Goal: Information Seeking & Learning: Learn about a topic

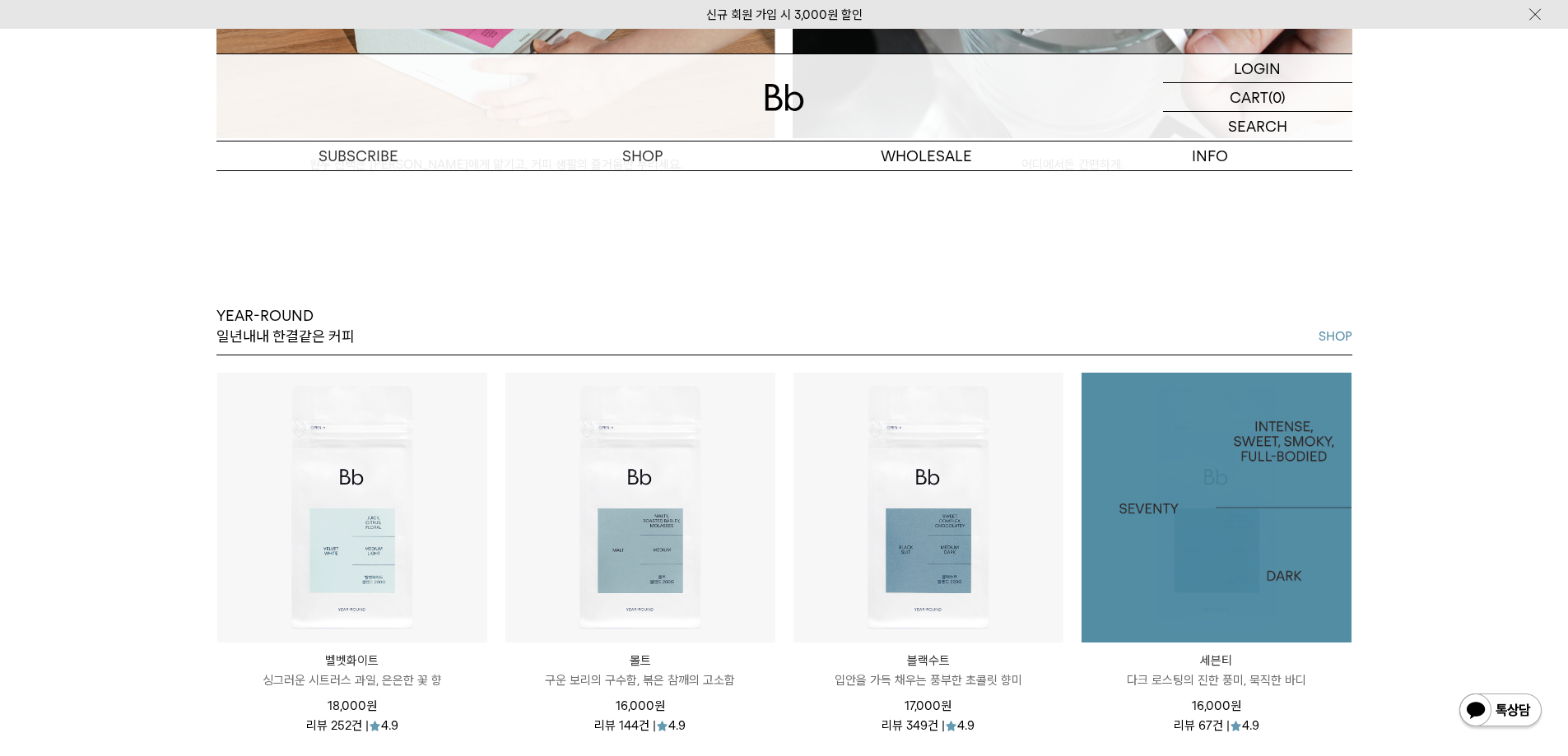
scroll to position [2056, 0]
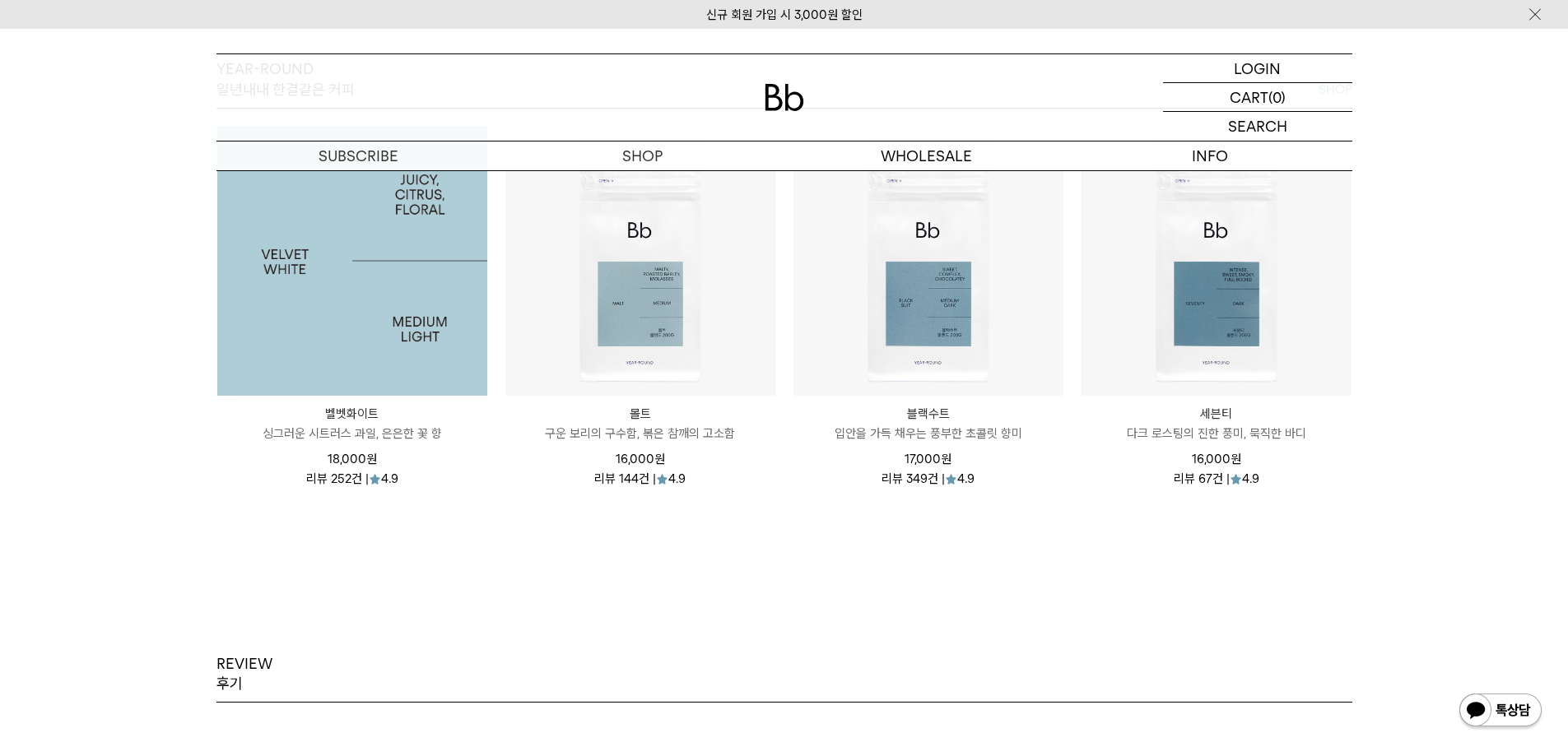
click at [444, 273] on img at bounding box center [353, 261] width 270 height 270
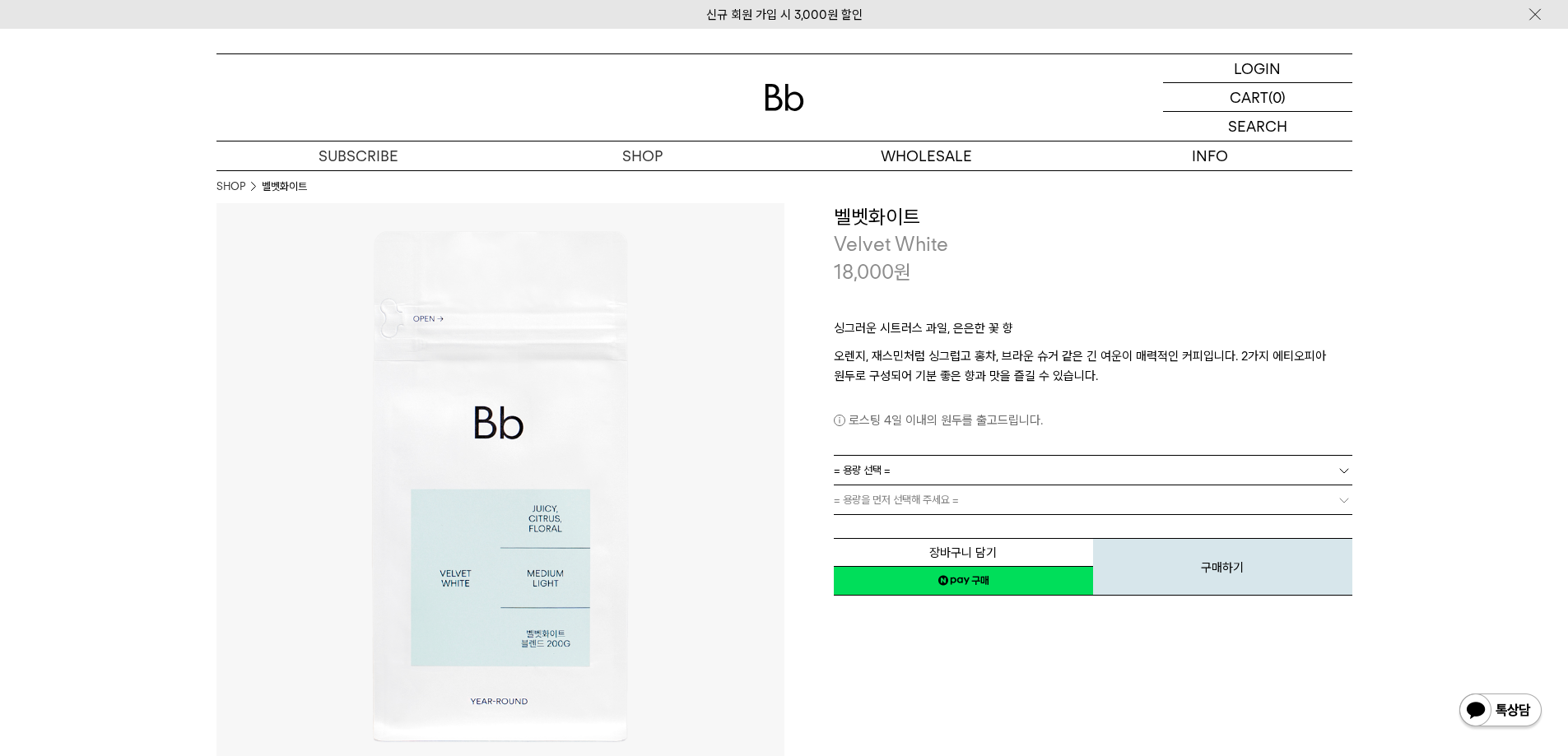
scroll to position [2550, 0]
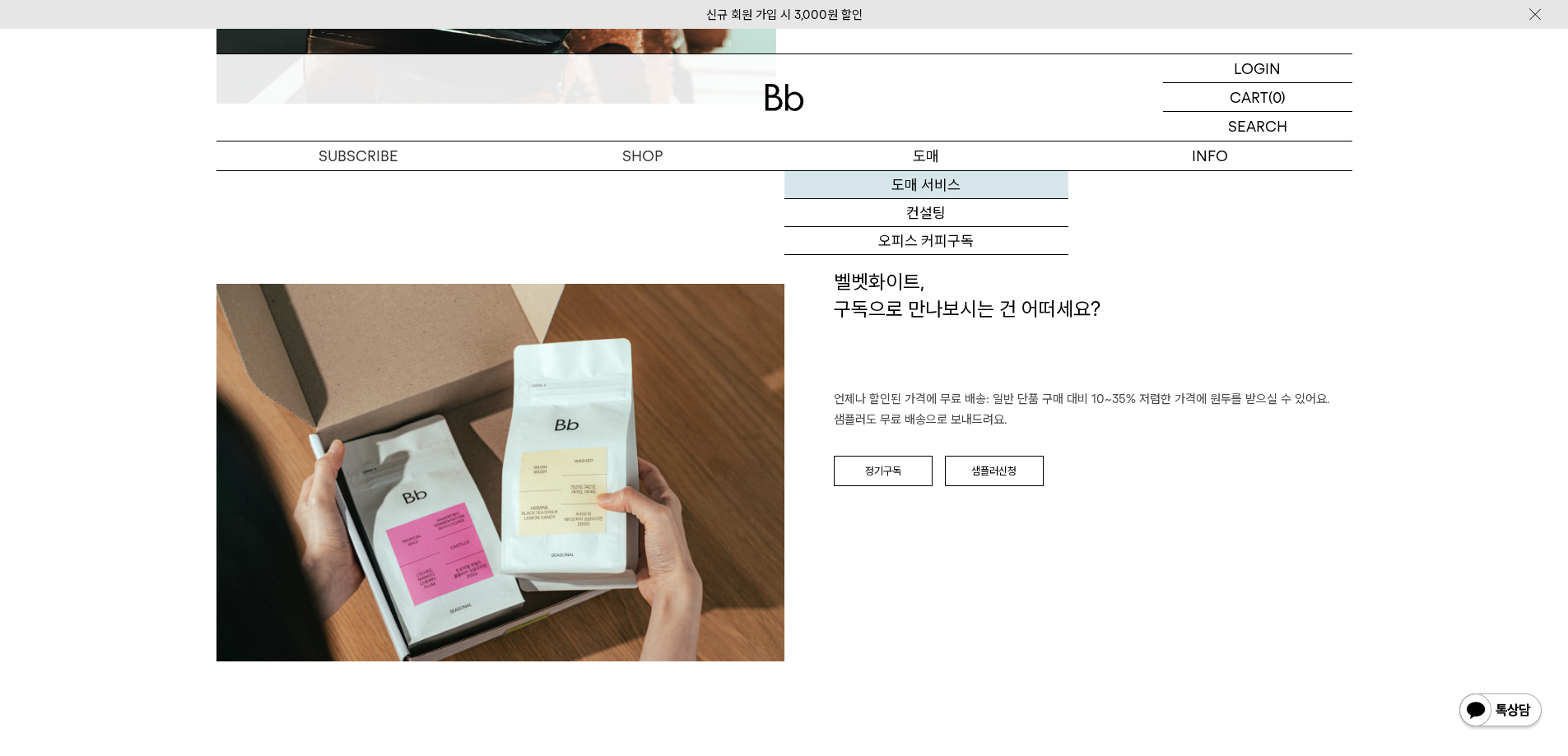
click at [920, 177] on link "도매 서비스" at bounding box center [926, 184] width 284 height 28
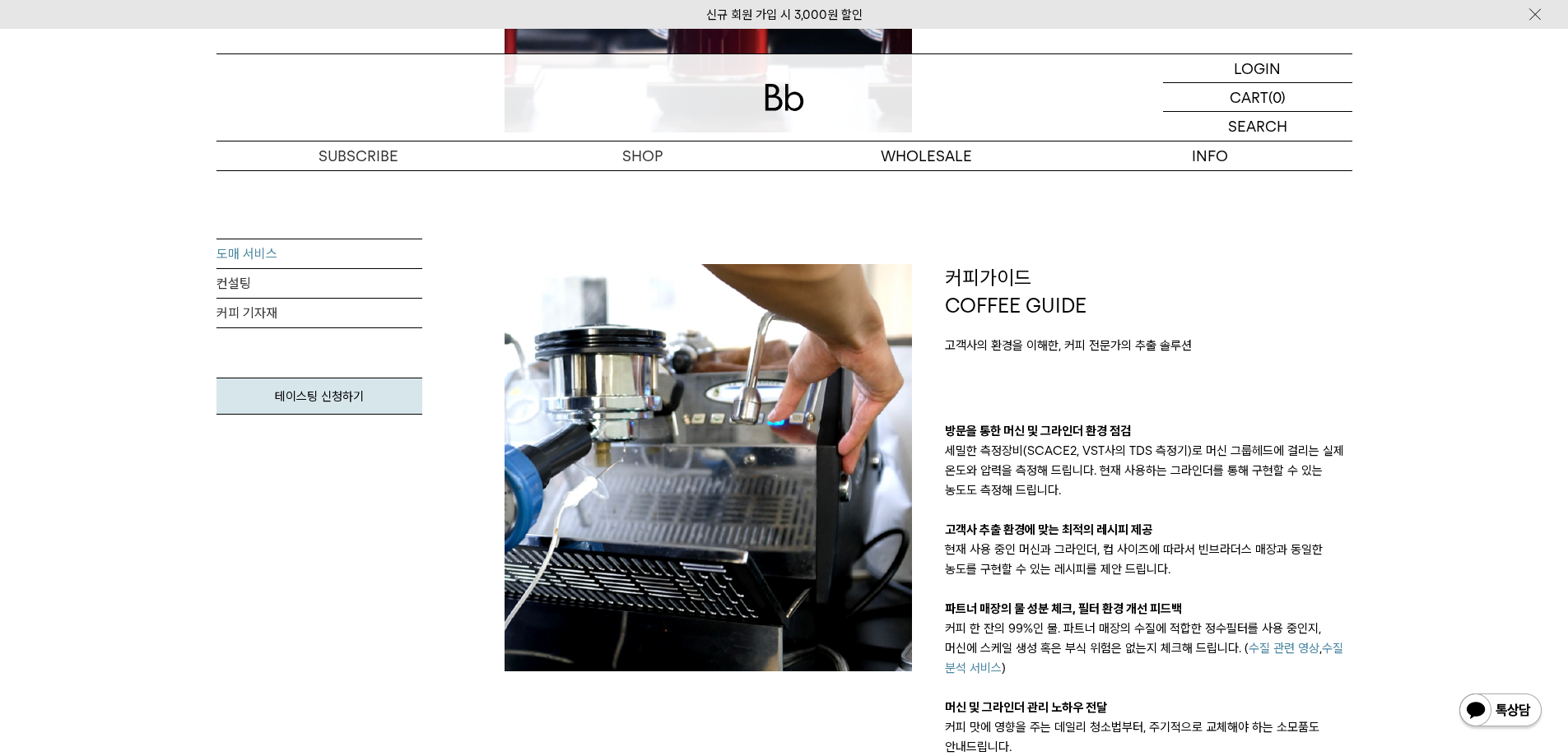
scroll to position [494, 0]
